Goal: Task Accomplishment & Management: Use online tool/utility

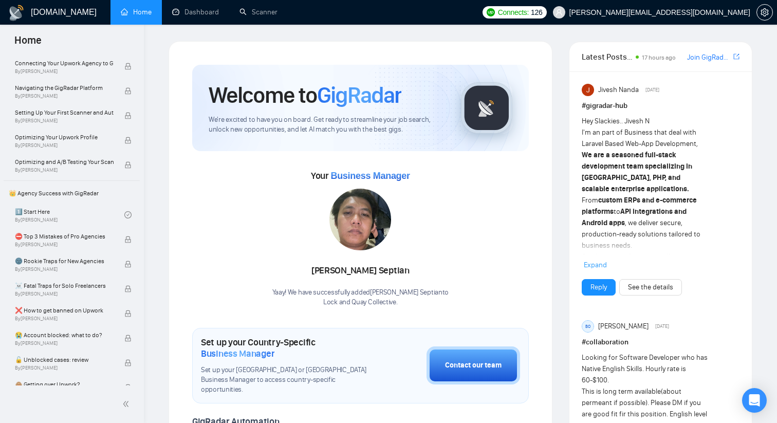
scroll to position [97, 0]
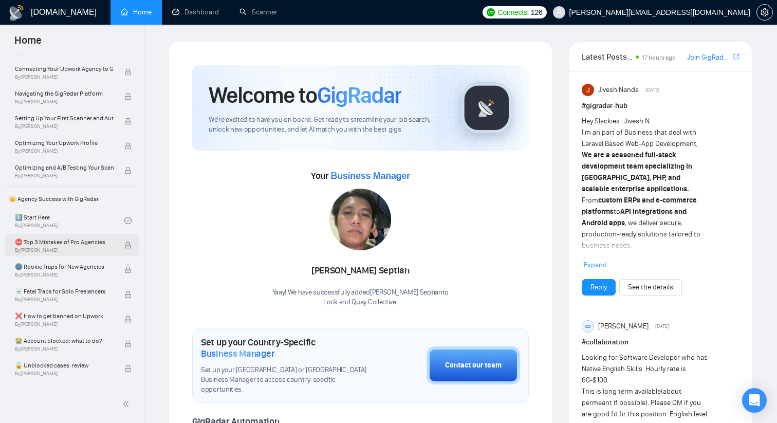
click at [54, 244] on span "⛔ Top 3 Mistakes of Pro Agencies" at bounding box center [64, 242] width 99 height 10
click at [48, 211] on link "1️⃣ Start Here By [PERSON_NAME]" at bounding box center [70, 220] width 110 height 23
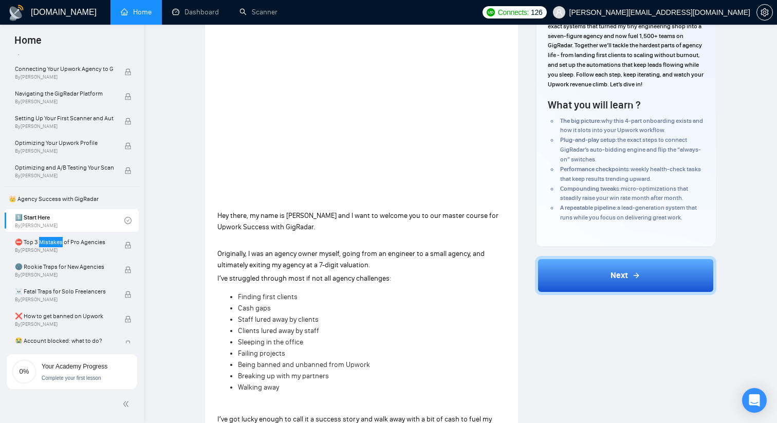
scroll to position [82, 0]
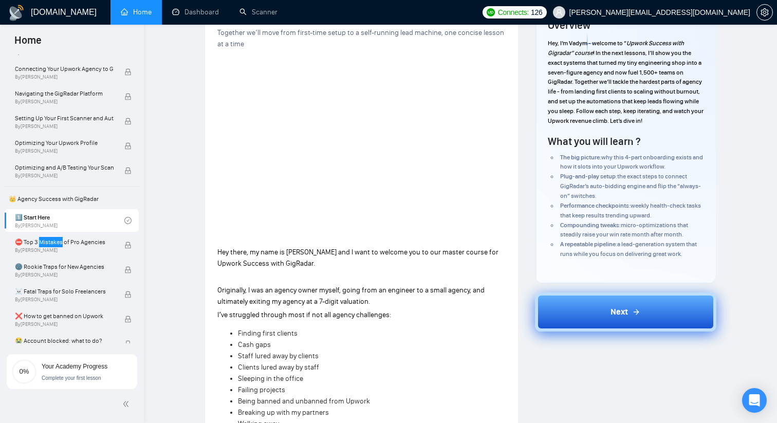
click at [606, 322] on button "Next" at bounding box center [626, 312] width 182 height 39
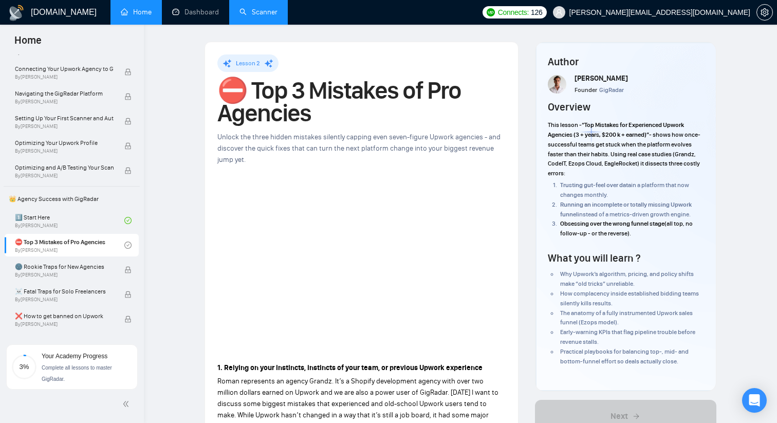
click at [244, 16] on link "Scanner" at bounding box center [259, 12] width 38 height 9
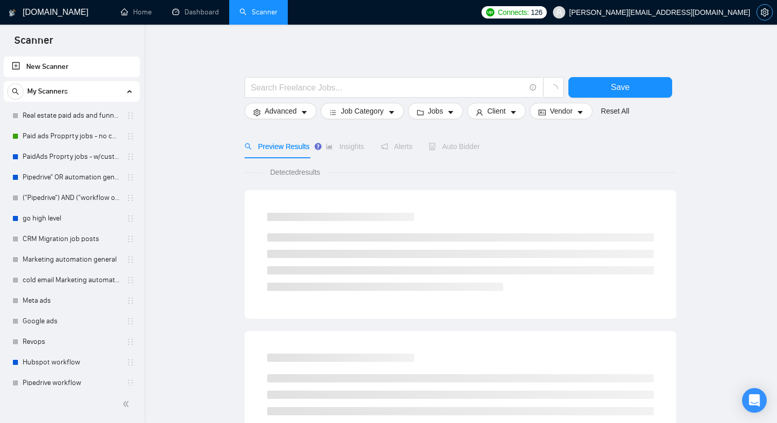
click at [765, 16] on button "button" at bounding box center [765, 12] width 16 height 16
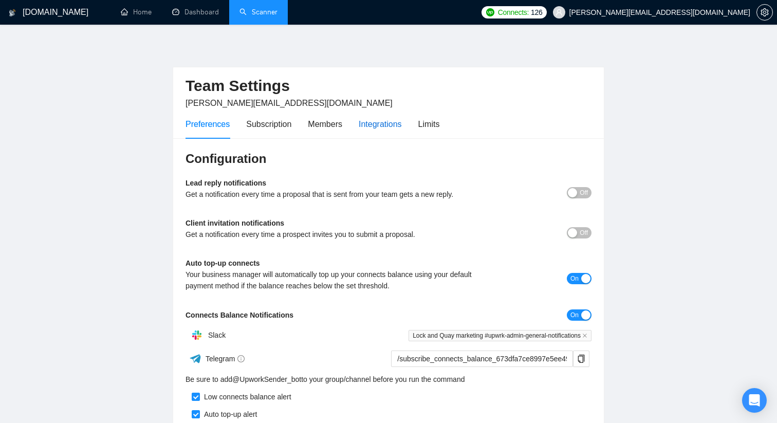
click at [375, 125] on div "Integrations" at bounding box center [380, 124] width 43 height 13
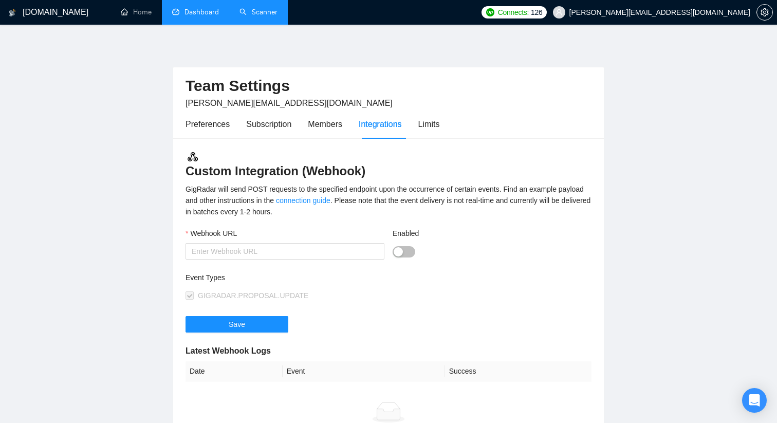
click at [195, 16] on link "Dashboard" at bounding box center [195, 12] width 47 height 9
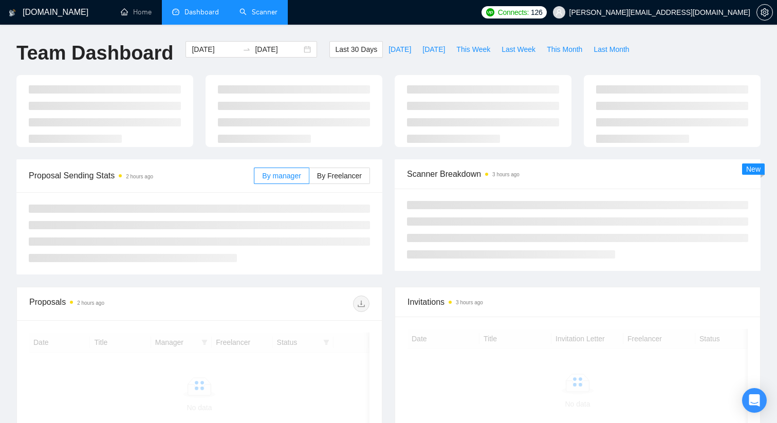
click at [244, 27] on div "[DOMAIN_NAME] Home Dashboard Scanner Connects: 126 [PERSON_NAME][EMAIL_ADDRESS]…" at bounding box center [388, 271] width 777 height 543
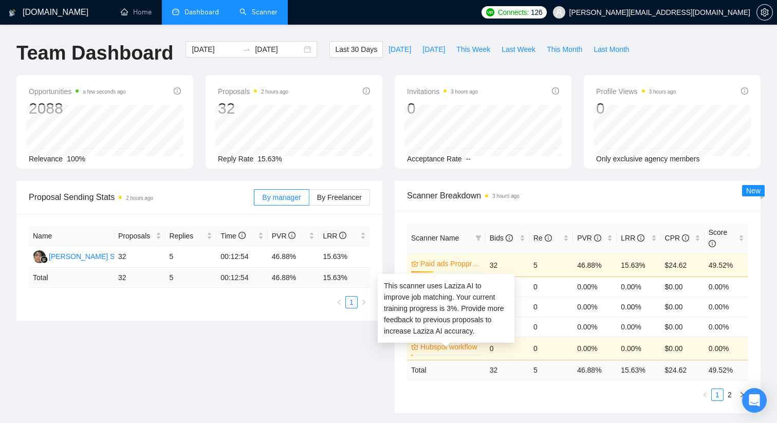
click at [443, 346] on link "Hubspot workflow" at bounding box center [450, 346] width 59 height 11
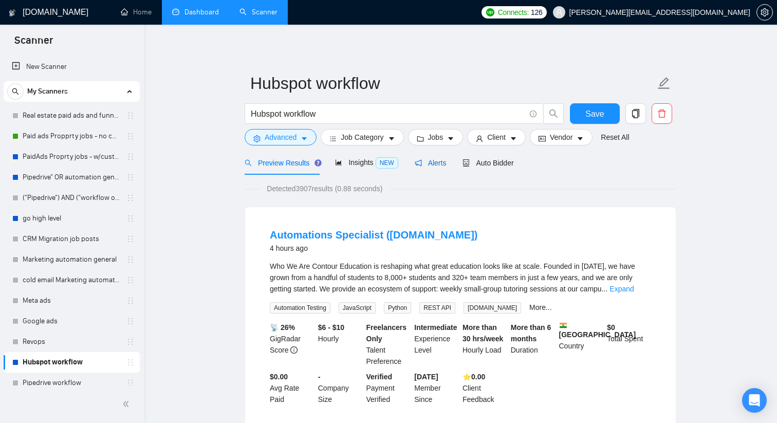
click at [431, 161] on span "Alerts" at bounding box center [431, 163] width 32 height 8
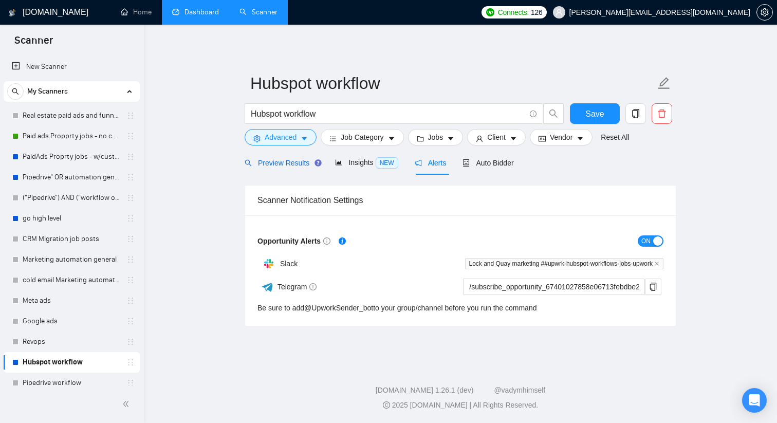
click at [301, 162] on span "Preview Results" at bounding box center [282, 163] width 74 height 8
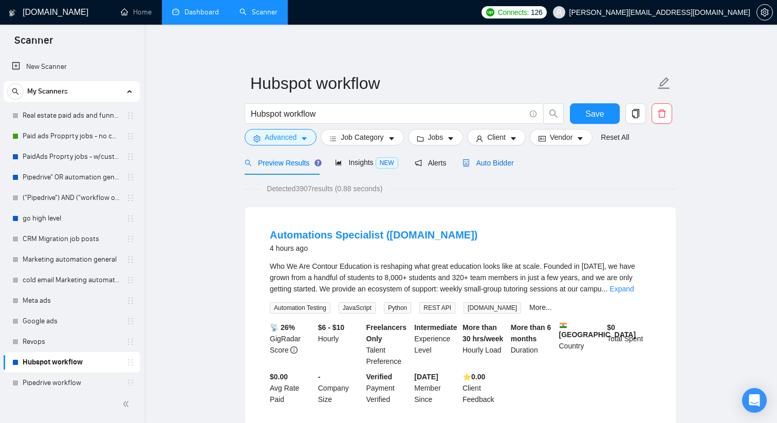
click at [480, 165] on span "Auto Bidder" at bounding box center [488, 163] width 51 height 8
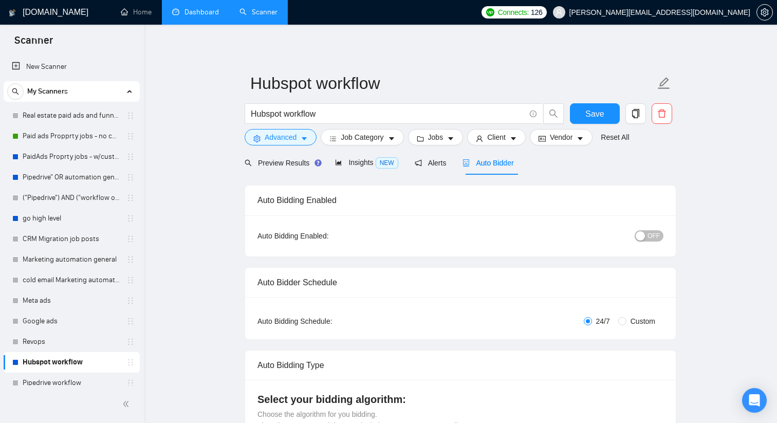
radio input "false"
radio input "true"
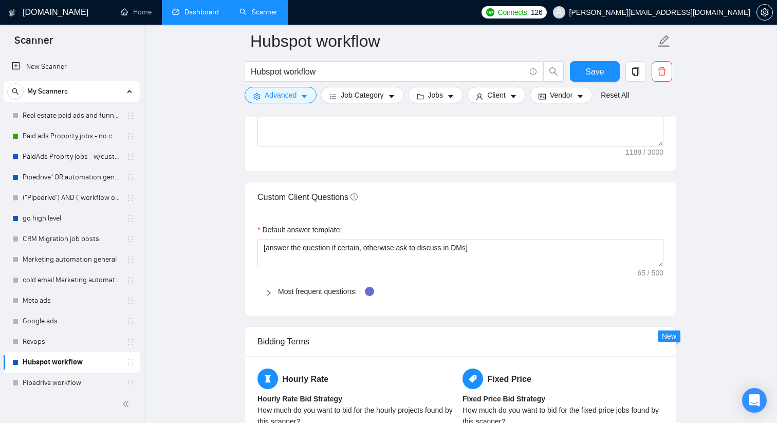
scroll to position [1481, 0]
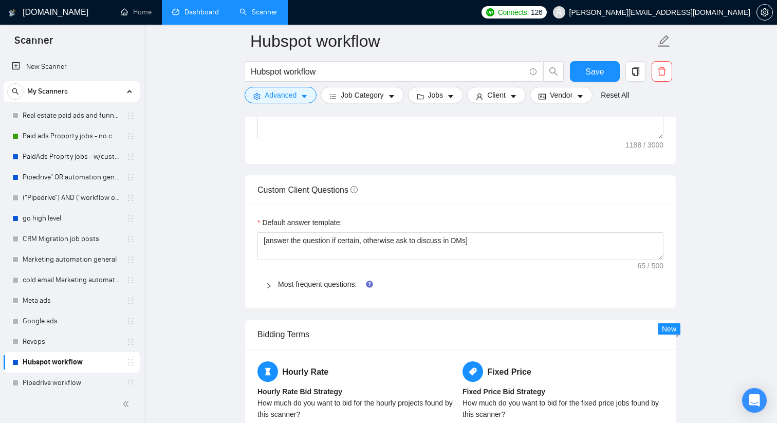
click at [268, 285] on icon "right" at bounding box center [269, 286] width 6 height 6
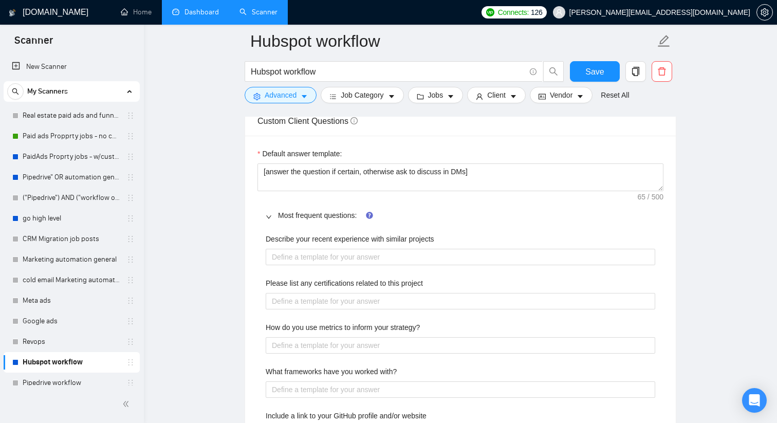
scroll to position [1536, 0]
